Goal: Task Accomplishment & Management: Complete application form

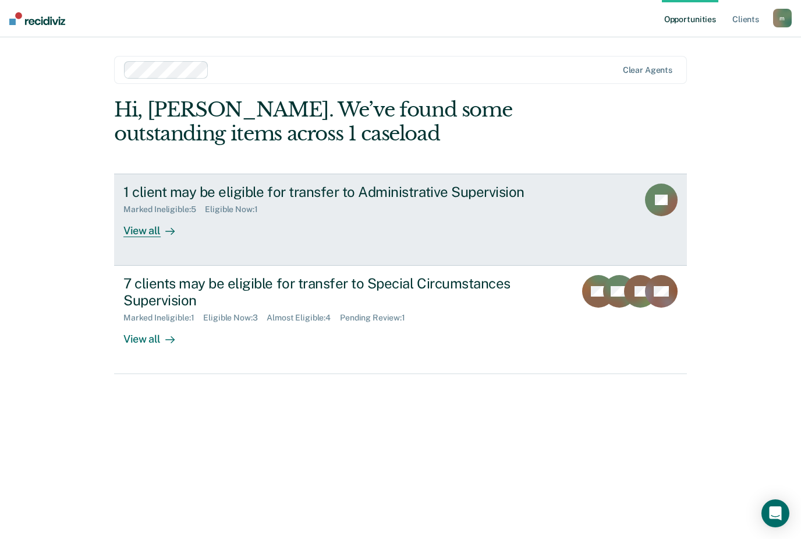
click at [150, 236] on link "1 client may be eligible for transfer to Administrative Supervision Marked Inel…" at bounding box center [400, 220] width 573 height 92
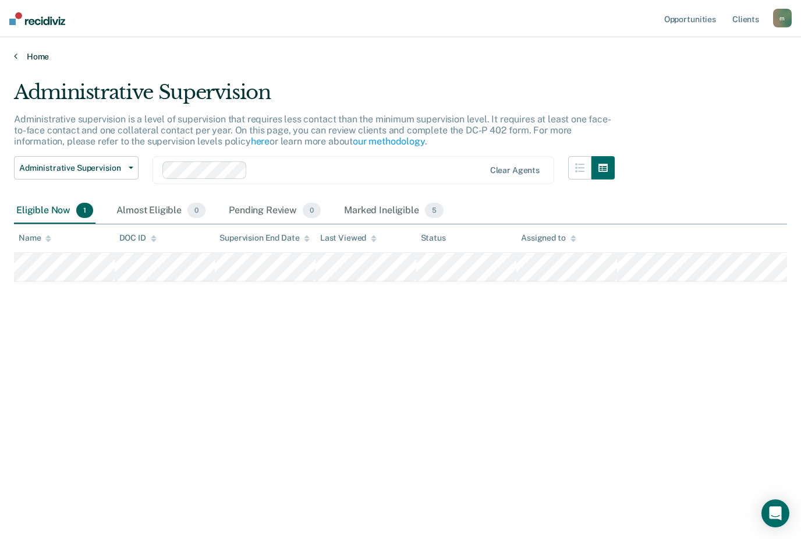
click at [28, 59] on link "Home" at bounding box center [400, 56] width 773 height 10
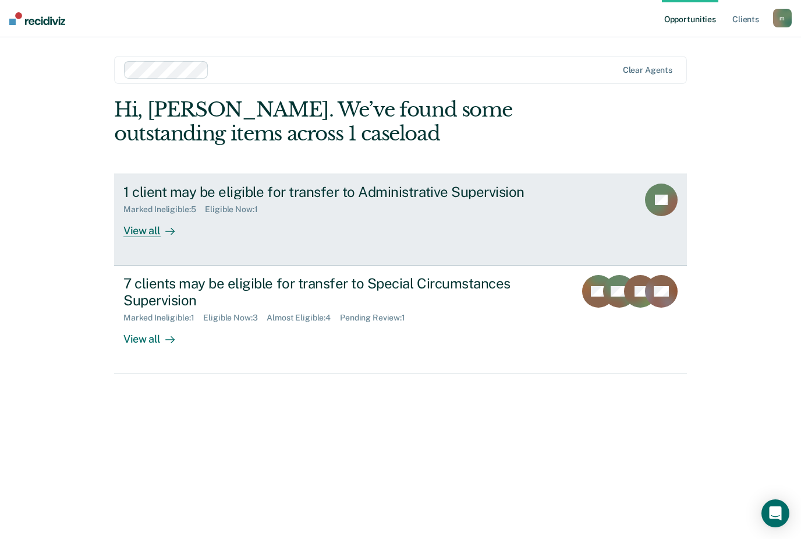
click at [137, 218] on div "View all" at bounding box center [155, 225] width 65 height 23
click at [150, 227] on div "View all" at bounding box center [155, 225] width 65 height 23
click at [654, 208] on rect at bounding box center [661, 199] width 33 height 33
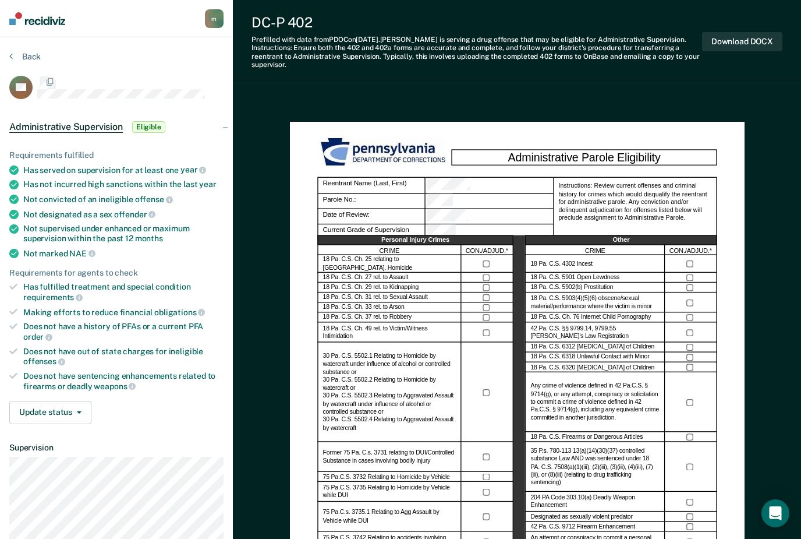
click at [735, 259] on div "Administrative Parole Eligibility Reentrant Name (Last, First) Parole No.: Date…" at bounding box center [517, 418] width 455 height 593
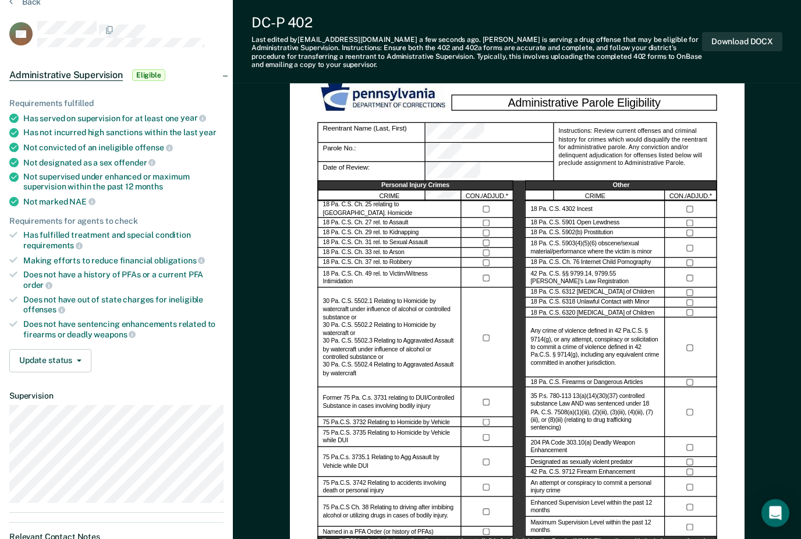
scroll to position [40, 0]
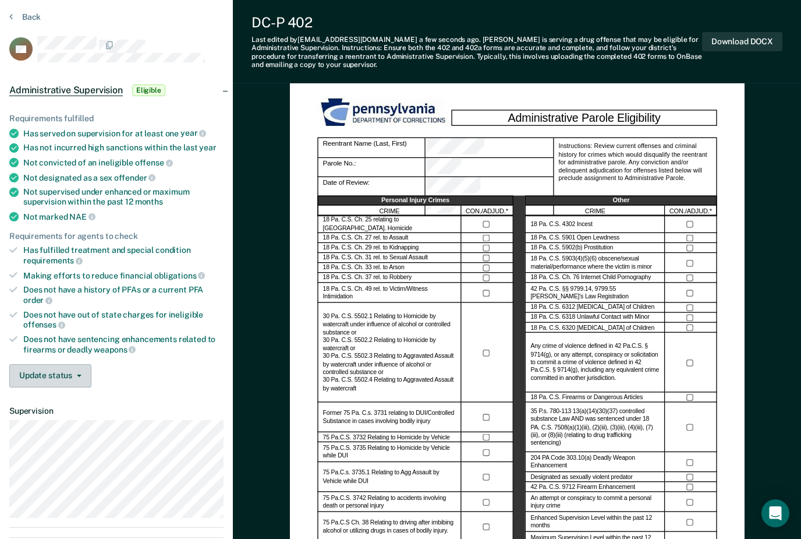
click at [75, 374] on span "button" at bounding box center [76, 375] width 9 height 2
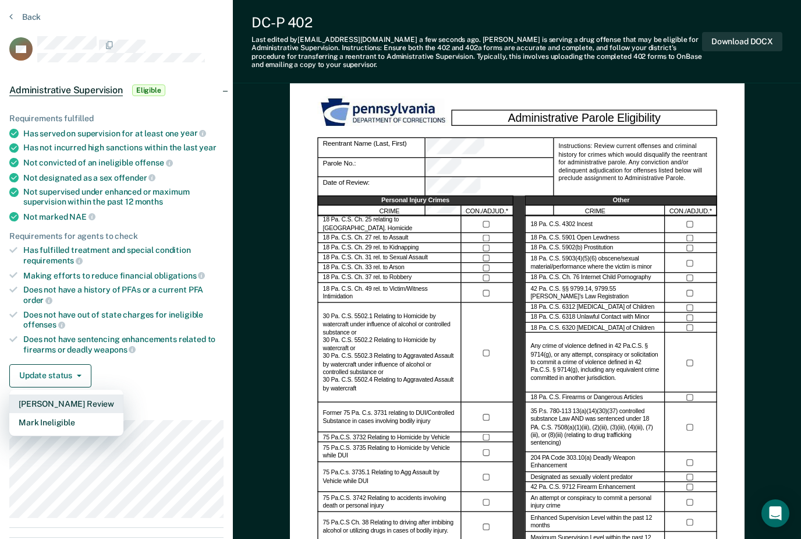
click at [35, 394] on button "[PERSON_NAME] Review" at bounding box center [66, 403] width 114 height 19
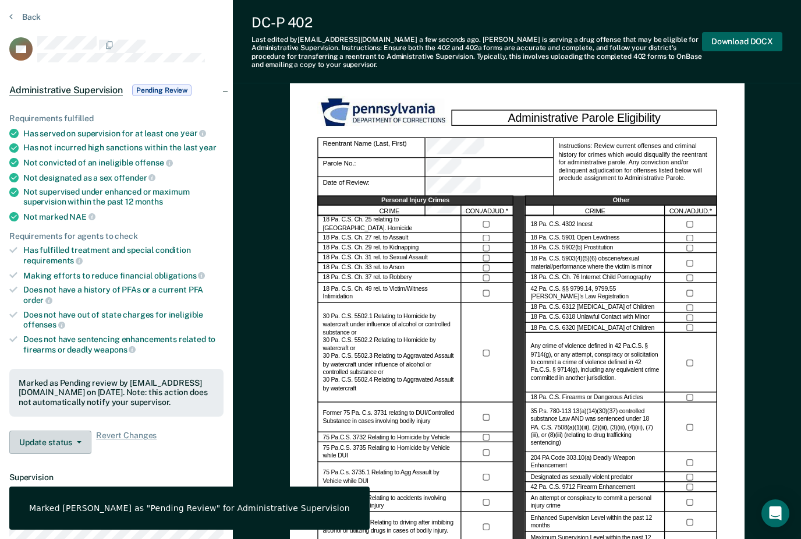
click at [762, 36] on button "Download DOCX" at bounding box center [742, 41] width 80 height 19
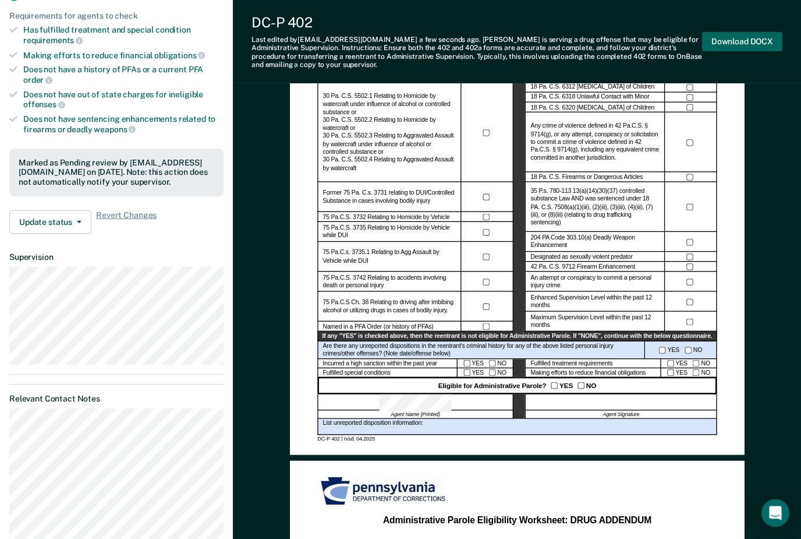
scroll to position [126, 0]
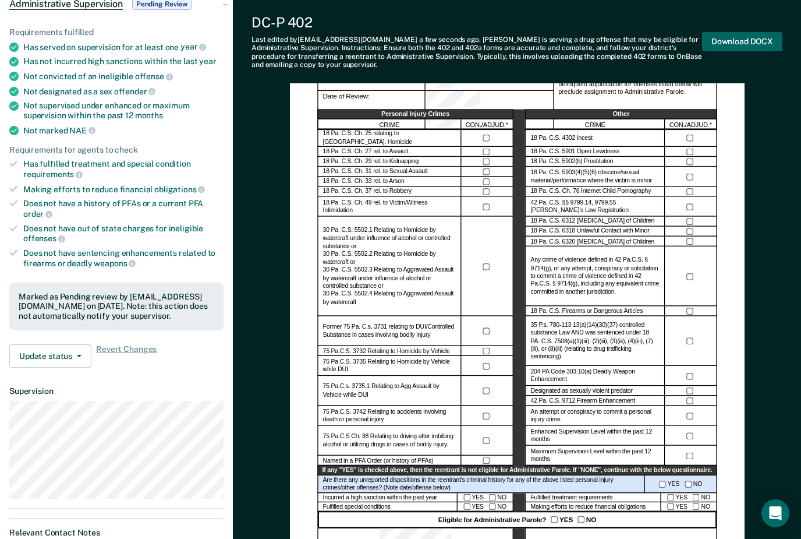
click at [758, 34] on button "Download DOCX" at bounding box center [742, 41] width 80 height 19
